Goal: Task Accomplishment & Management: Use online tool/utility

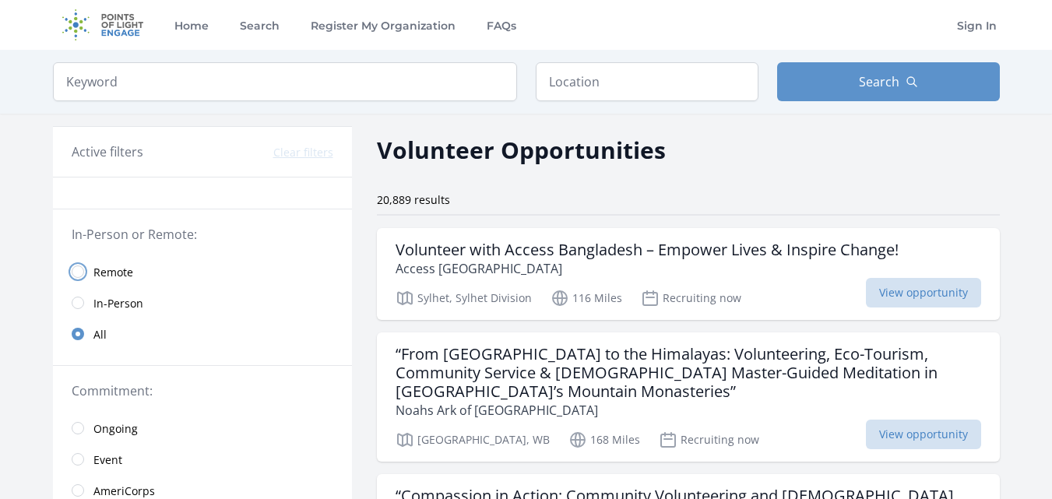
click at [78, 269] on input "radio" at bounding box center [78, 272] width 12 height 12
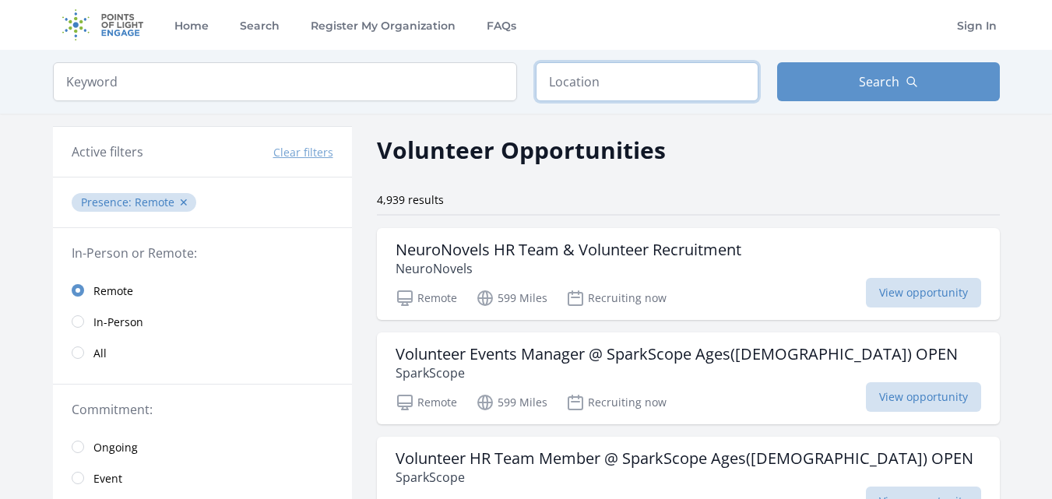
click at [622, 97] on input "text" at bounding box center [647, 81] width 223 height 39
type input "[GEOGRAPHIC_DATA]"
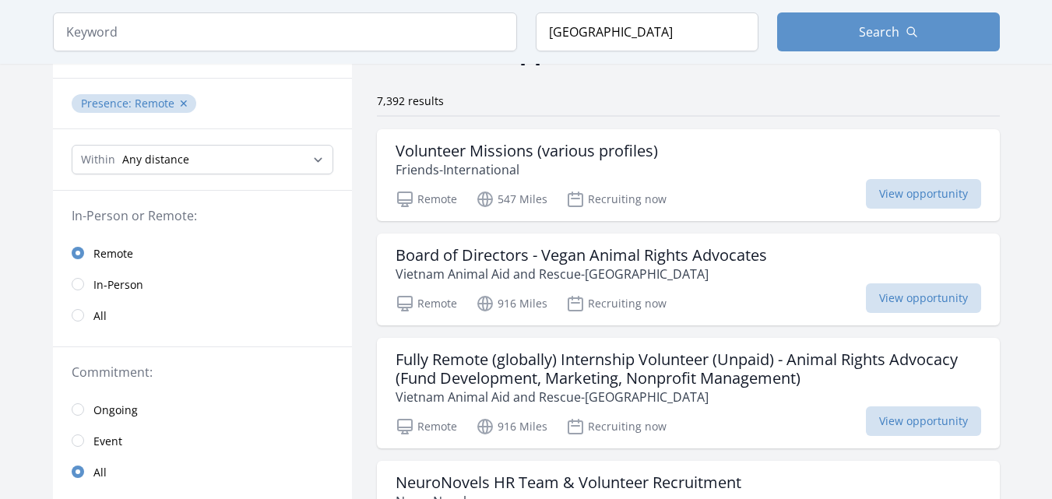
scroll to position [88, 0]
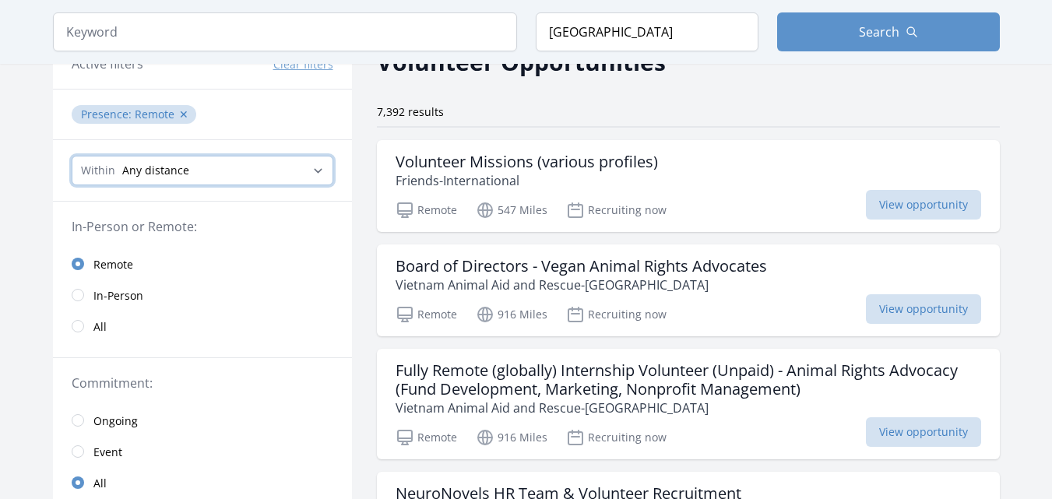
click at [302, 181] on select "Any distance , 5 Miles , 20 Miles , 50 Miles , 100 Miles" at bounding box center [203, 171] width 262 height 30
click at [311, 167] on select "Any distance , 5 Miles , 20 Miles , 50 Miles , 100 Miles" at bounding box center [203, 171] width 262 height 30
click at [340, 220] on div "In-Person or Remote:" at bounding box center [202, 226] width 299 height 19
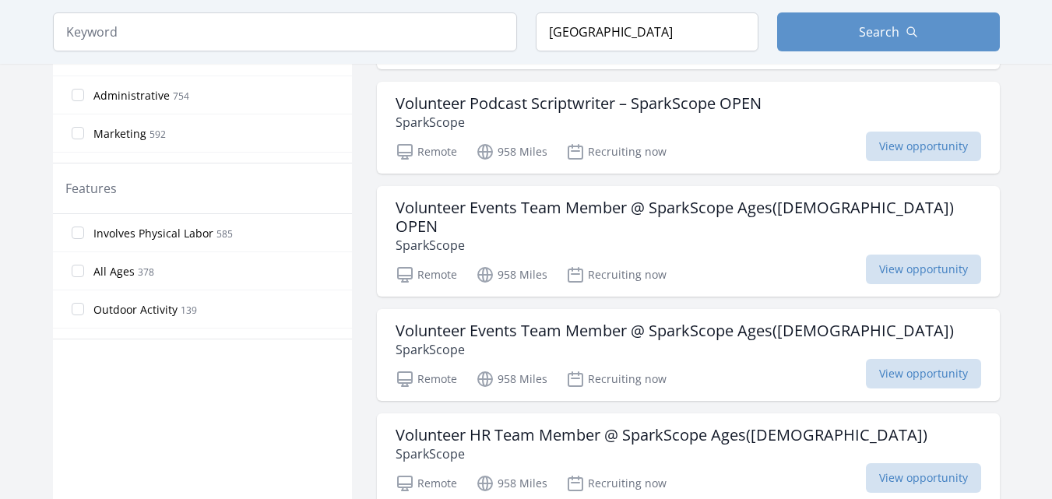
scroll to position [790, 0]
click at [80, 276] on input "All Ages 378" at bounding box center [78, 272] width 12 height 12
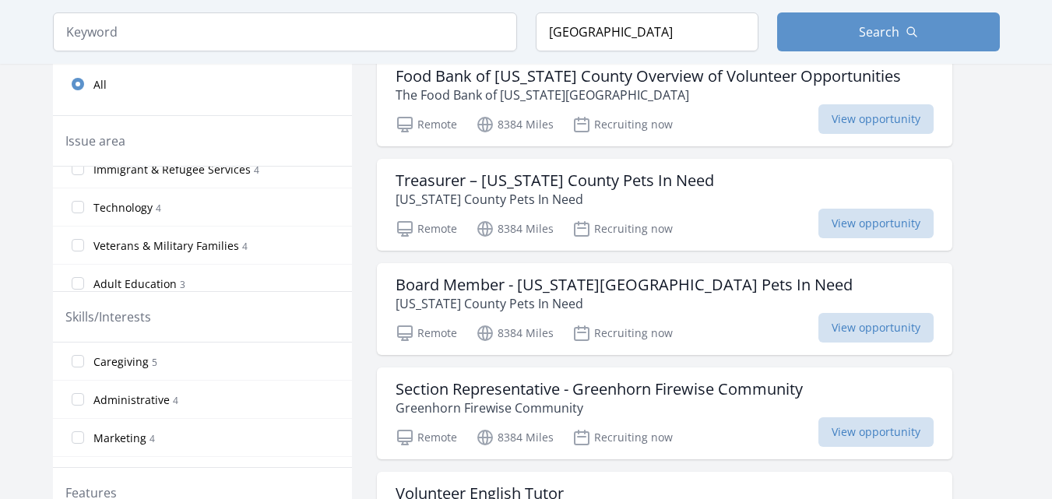
scroll to position [477, 0]
click at [244, 204] on label "Technology 4" at bounding box center [202, 203] width 299 height 31
click at [84, 204] on input "Technology 4" at bounding box center [78, 204] width 12 height 12
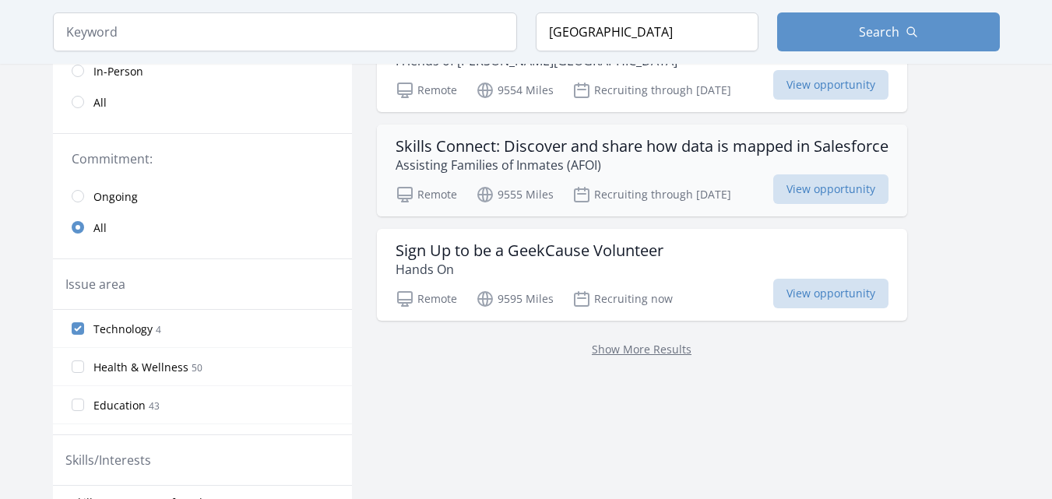
scroll to position [315, 0]
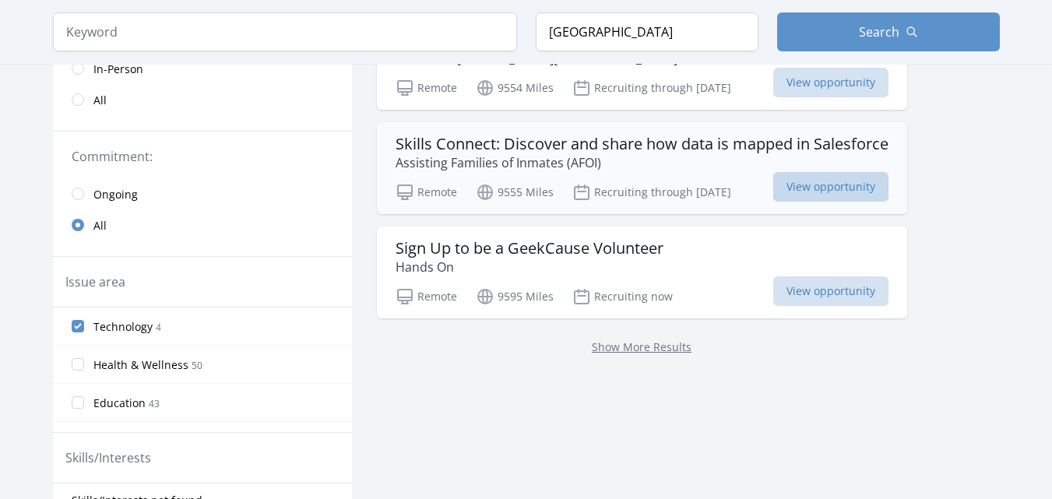
click at [815, 195] on span "View opportunity" at bounding box center [830, 187] width 115 height 30
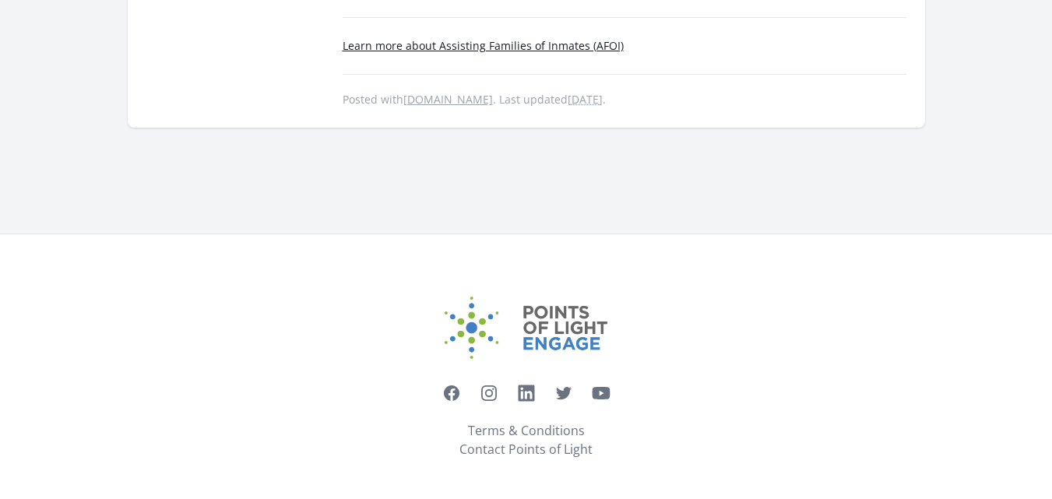
scroll to position [795, 0]
